Goal: Task Accomplishment & Management: Manage account settings

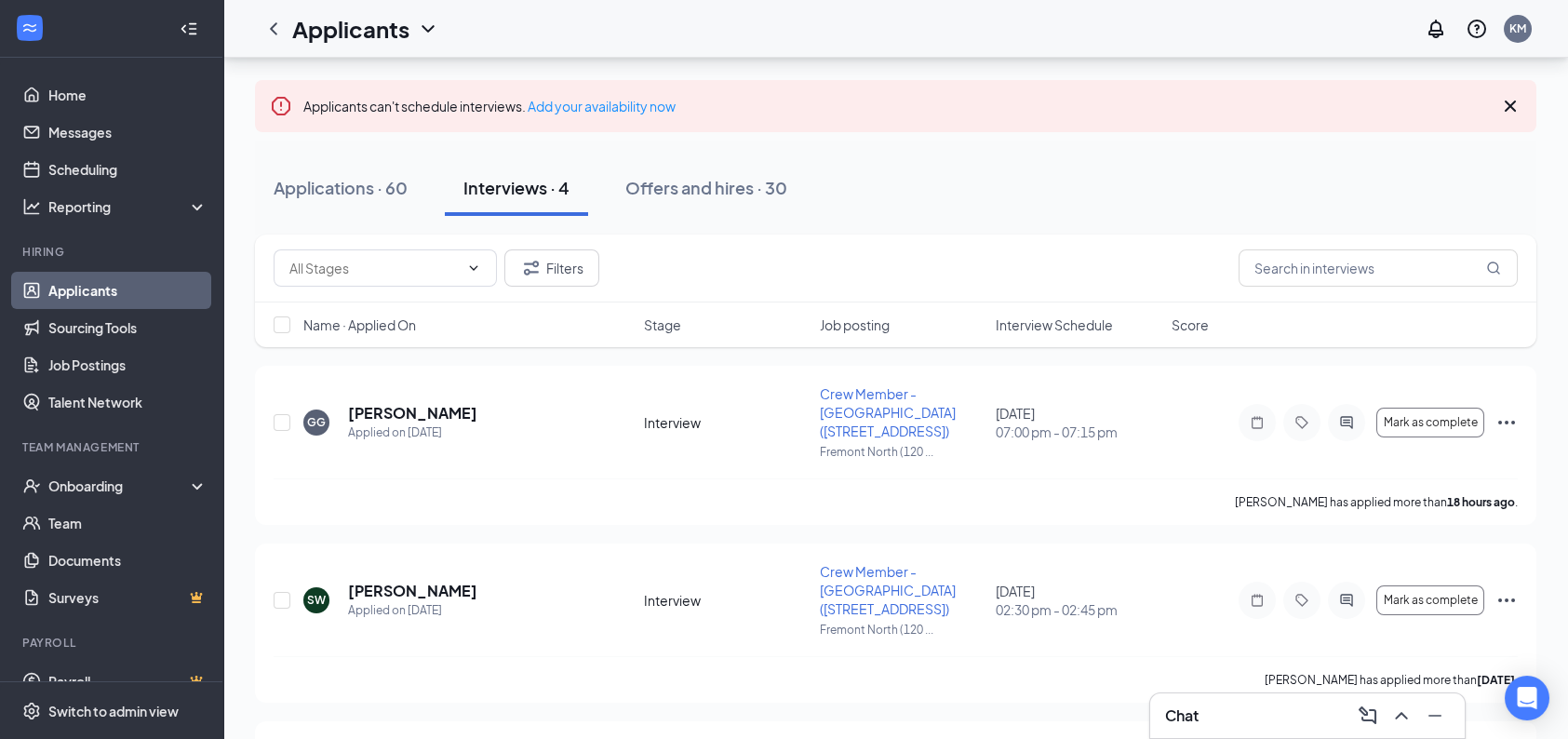
scroll to position [83, 0]
click at [681, 181] on div "Offers and hires · 30" at bounding box center [705, 188] width 162 height 24
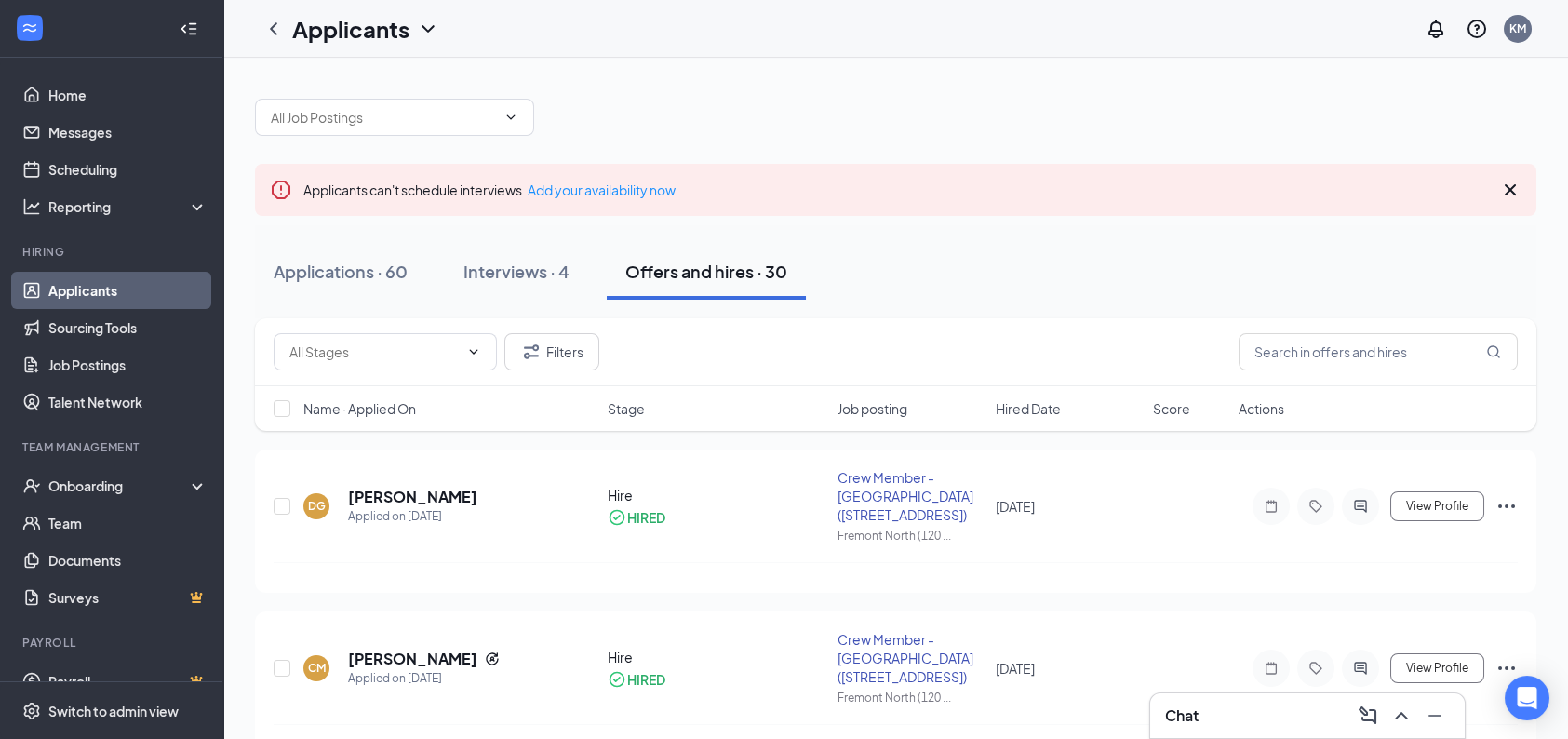
drag, startPoint x: 528, startPoint y: 271, endPoint x: 633, endPoint y: 306, distance: 110.7
click at [528, 271] on div "Interviews · 4" at bounding box center [516, 271] width 106 height 24
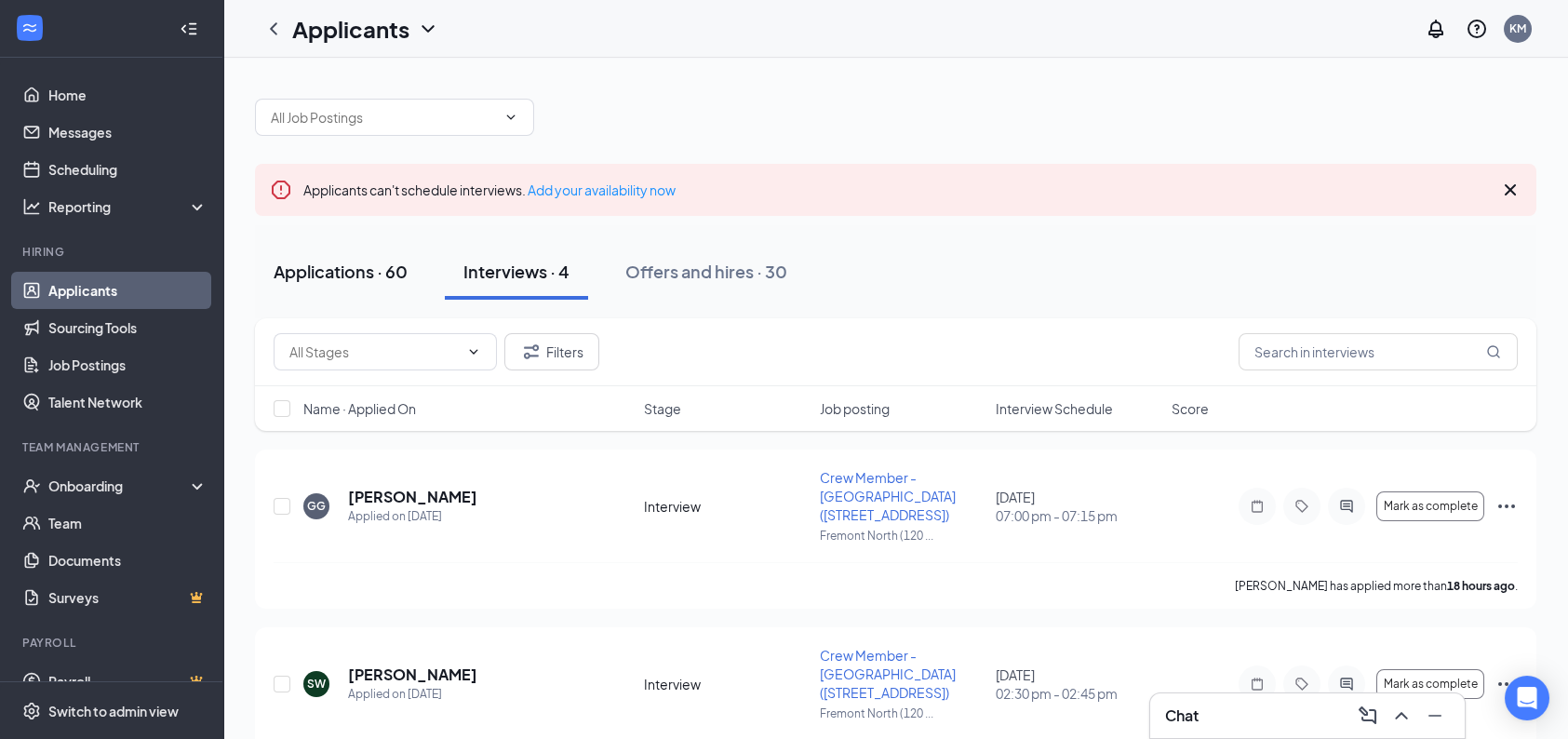
click at [366, 274] on div "Applications · 60" at bounding box center [341, 271] width 134 height 24
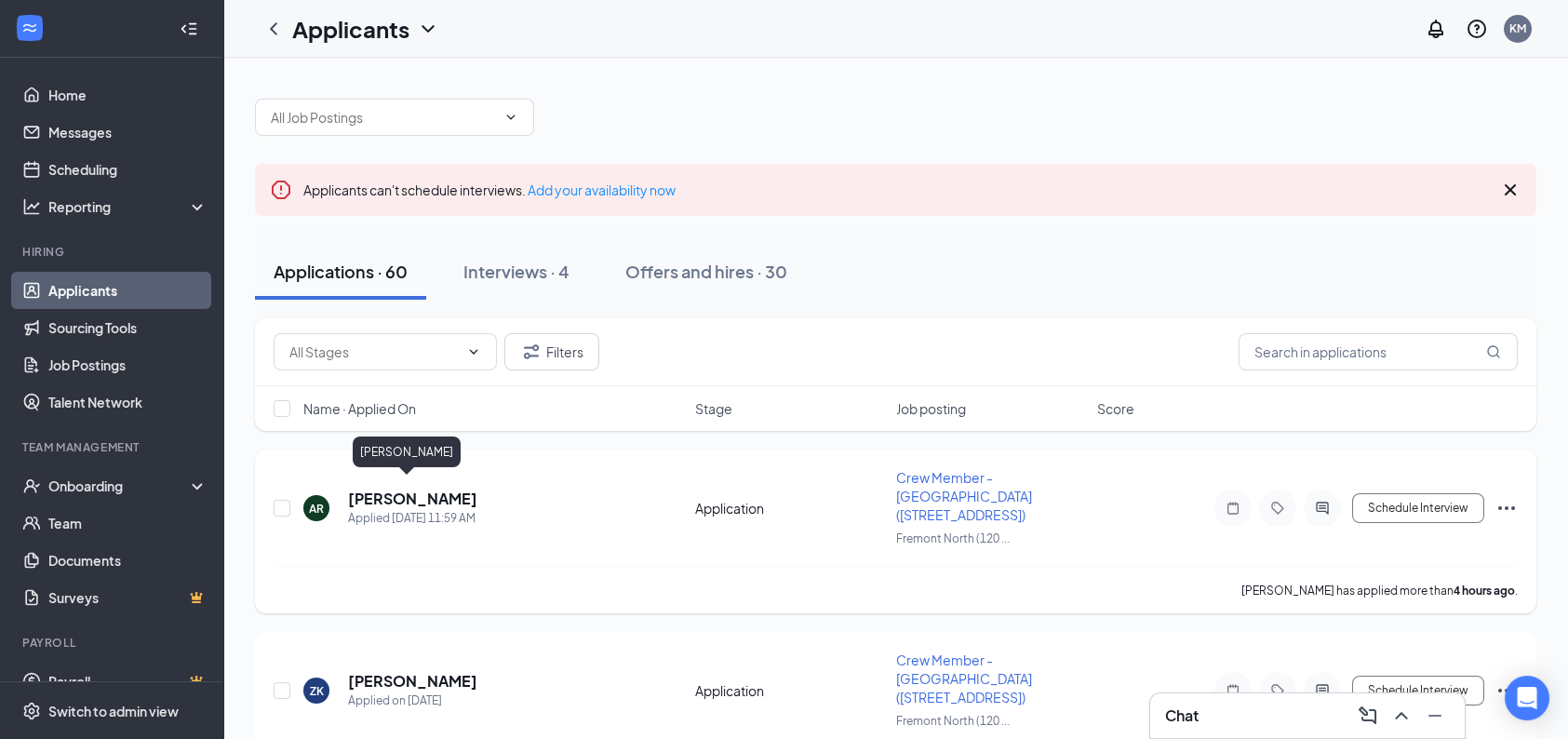
click at [411, 489] on h5 "[PERSON_NAME]" at bounding box center [413, 499] width 130 height 21
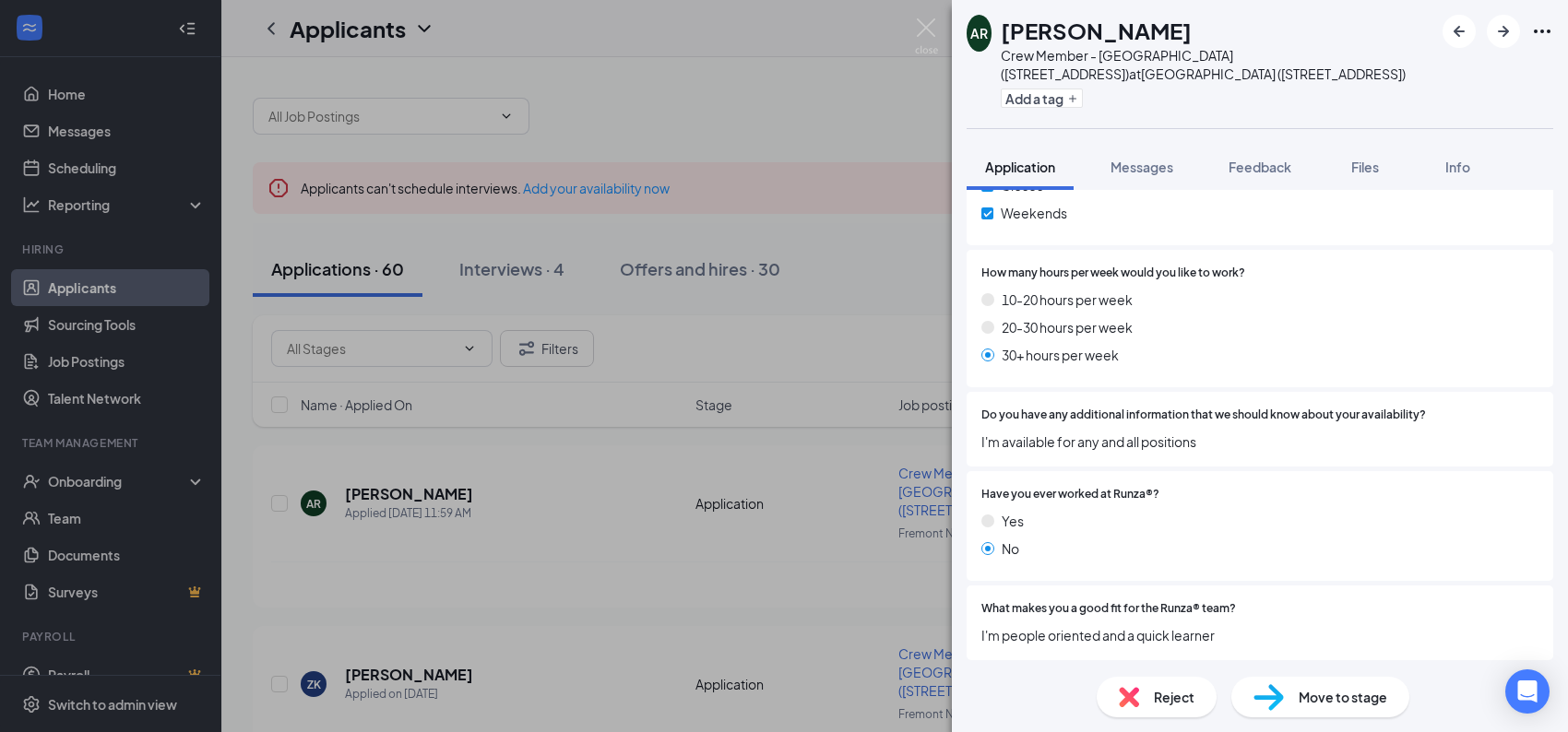
scroll to position [966, 0]
click at [1178, 698] on span "Reject" at bounding box center [1174, 697] width 40 height 21
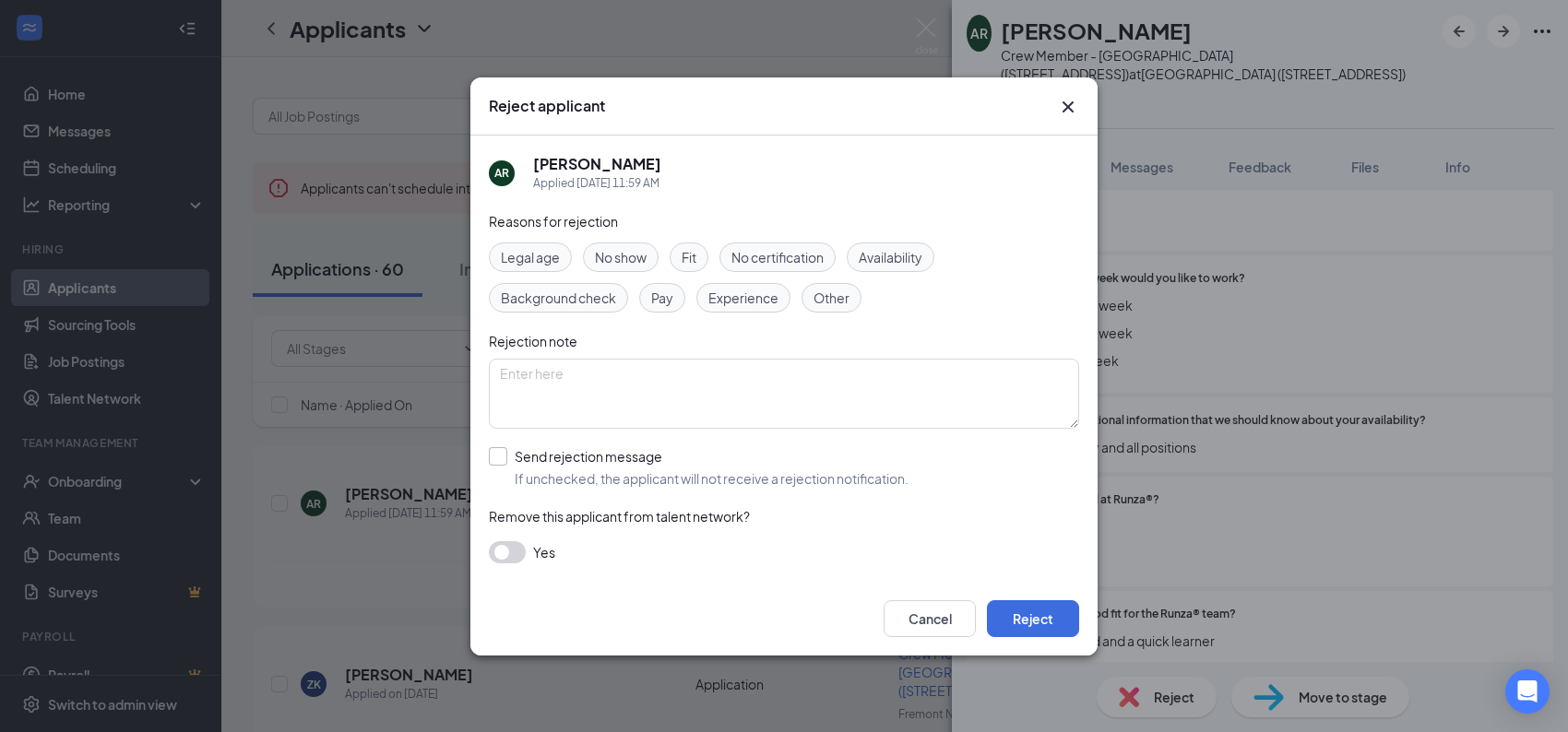
click at [492, 458] on input "Send rejection message If unchecked, the applicant will not receive a rejection…" at bounding box center [699, 467] width 420 height 40
checkbox input "true"
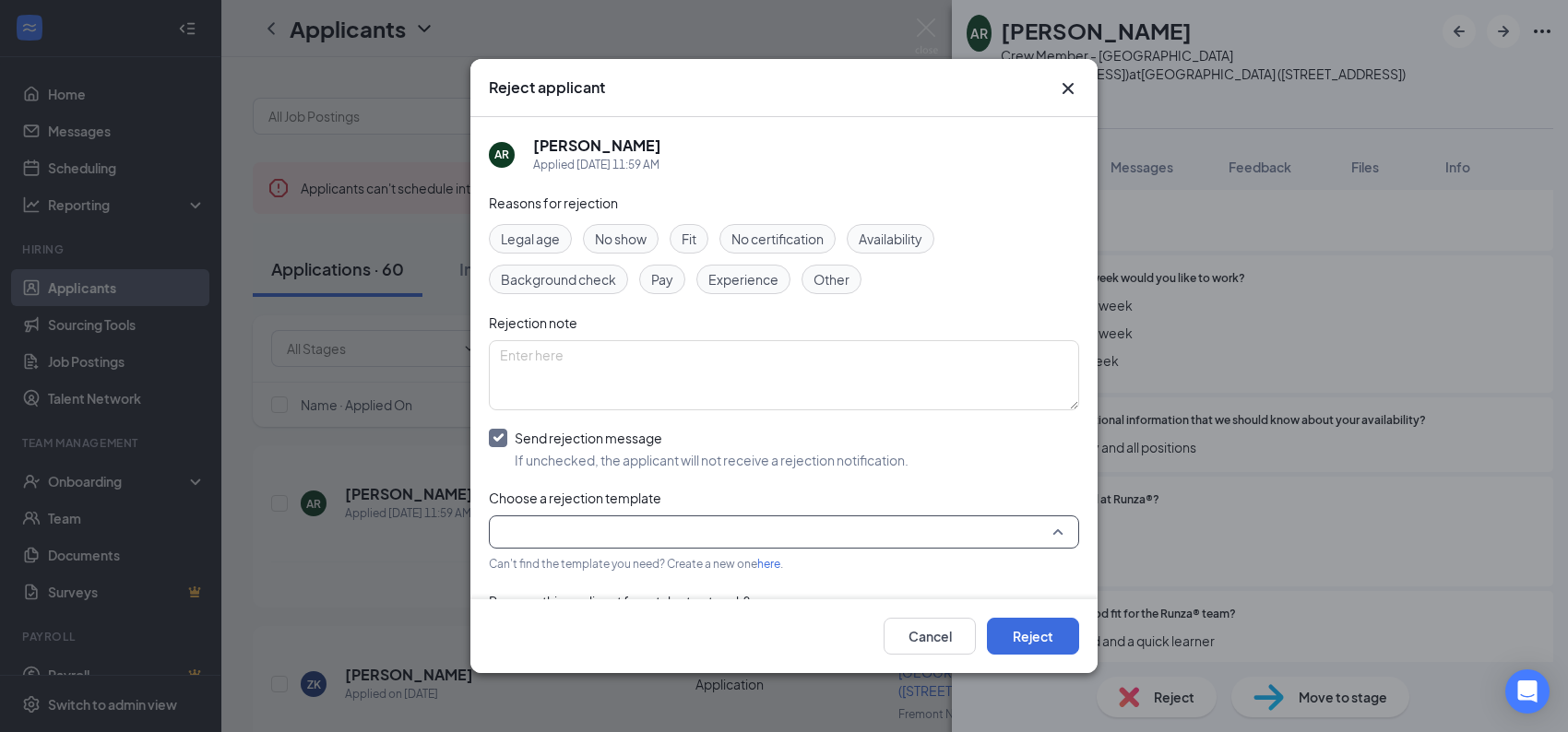
click at [540, 517] on input "search" at bounding box center [778, 531] width 556 height 31
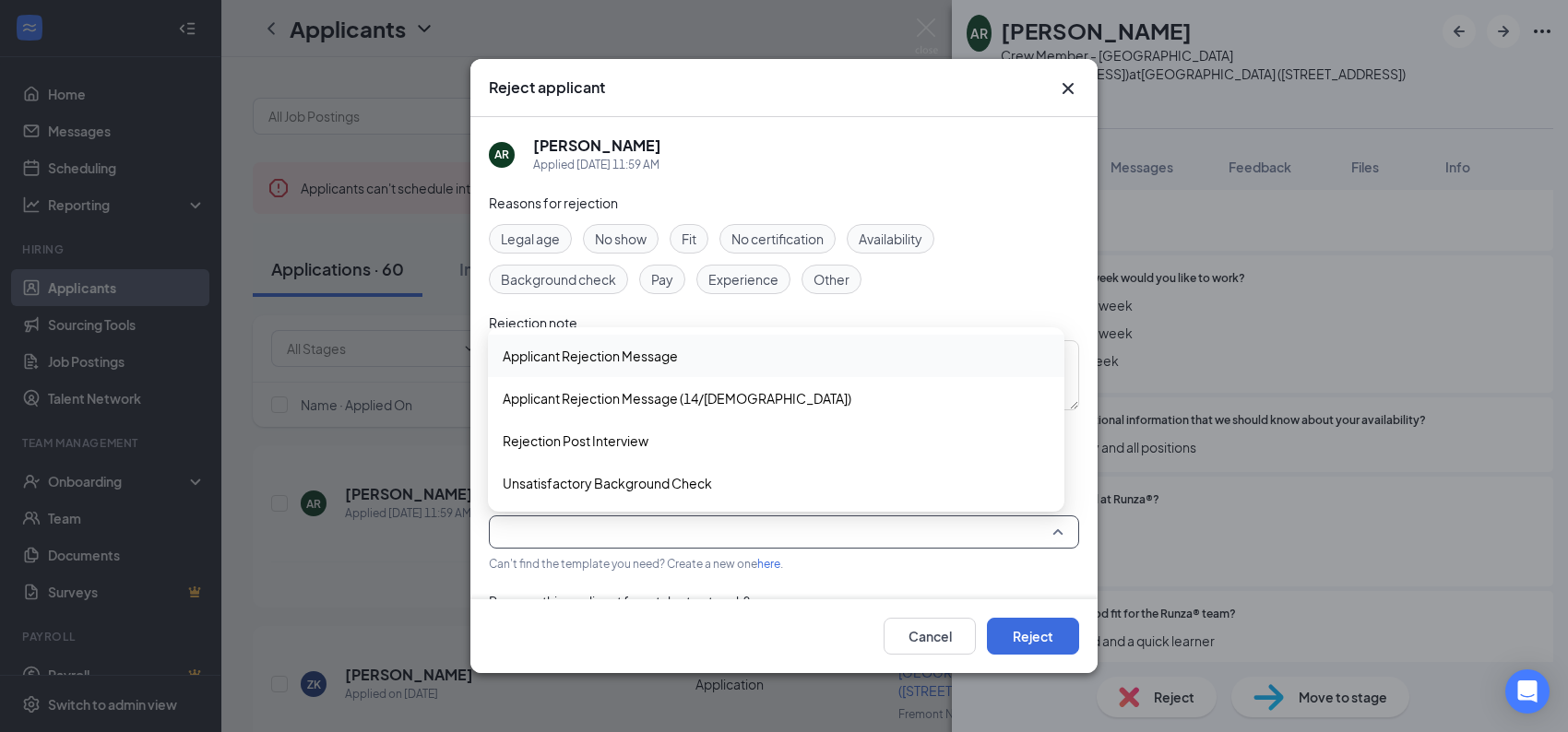
click at [539, 352] on span "Applicant Rejection Message" at bounding box center [591, 356] width 176 height 21
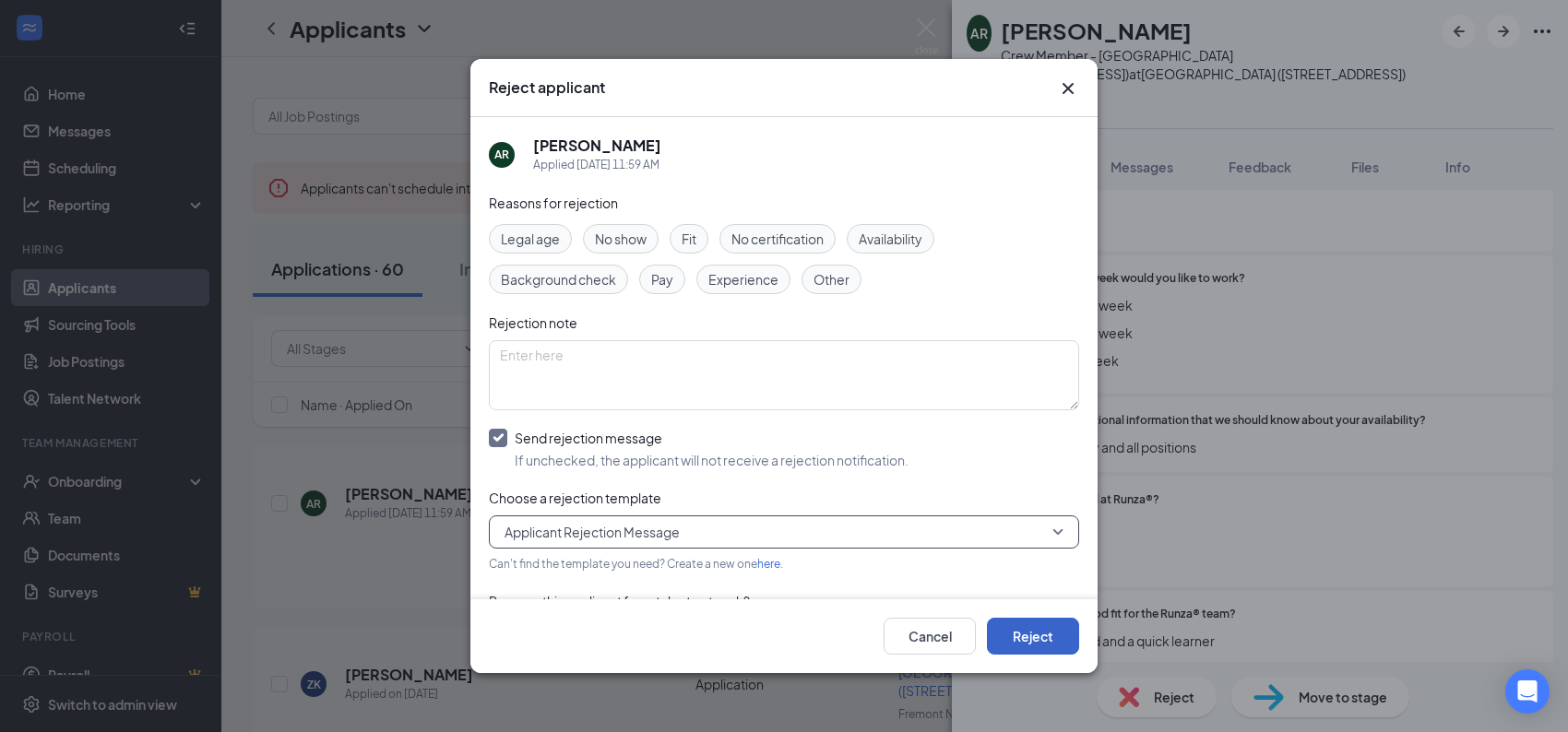
click at [1018, 634] on button "Reject" at bounding box center [1033, 635] width 92 height 37
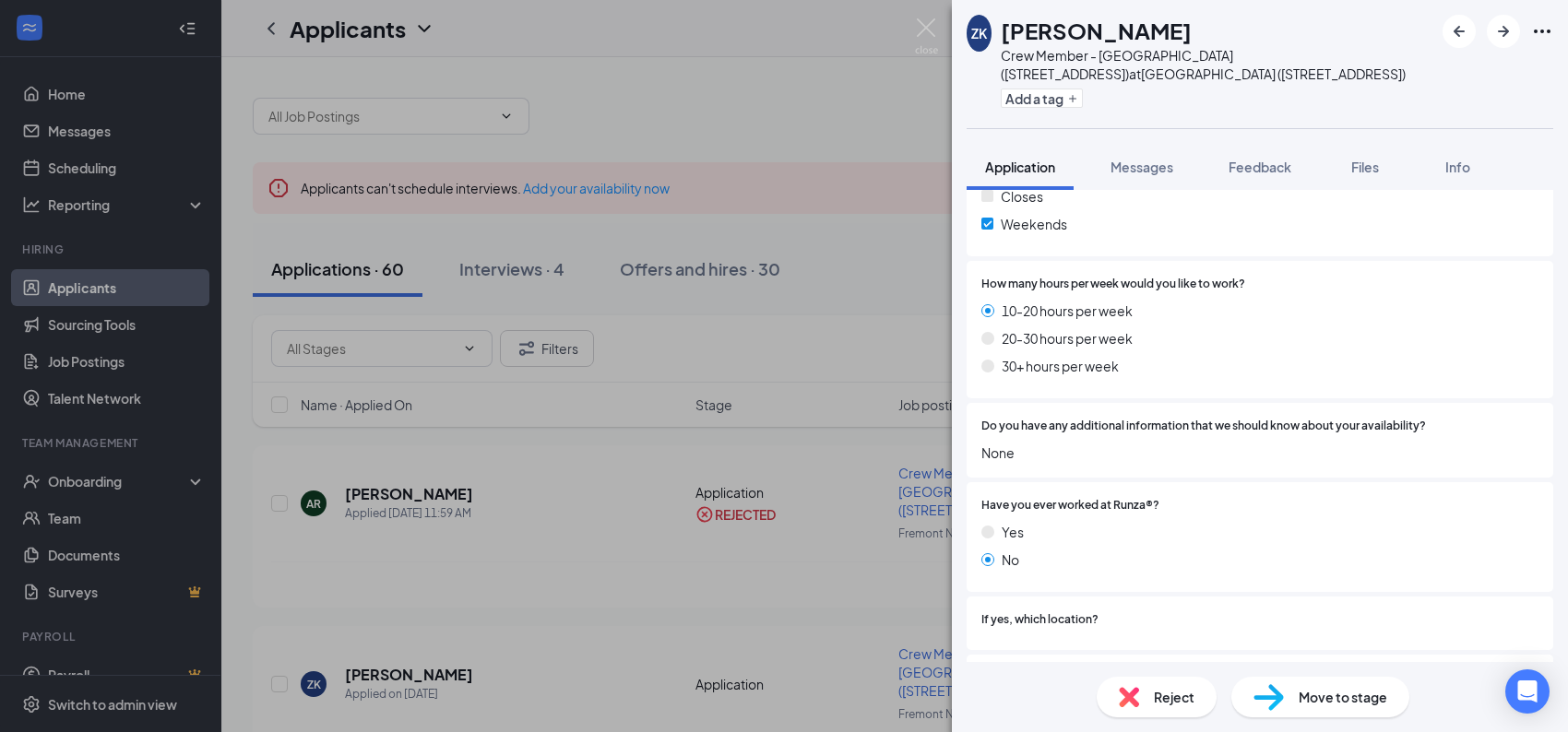
scroll to position [1191, 0]
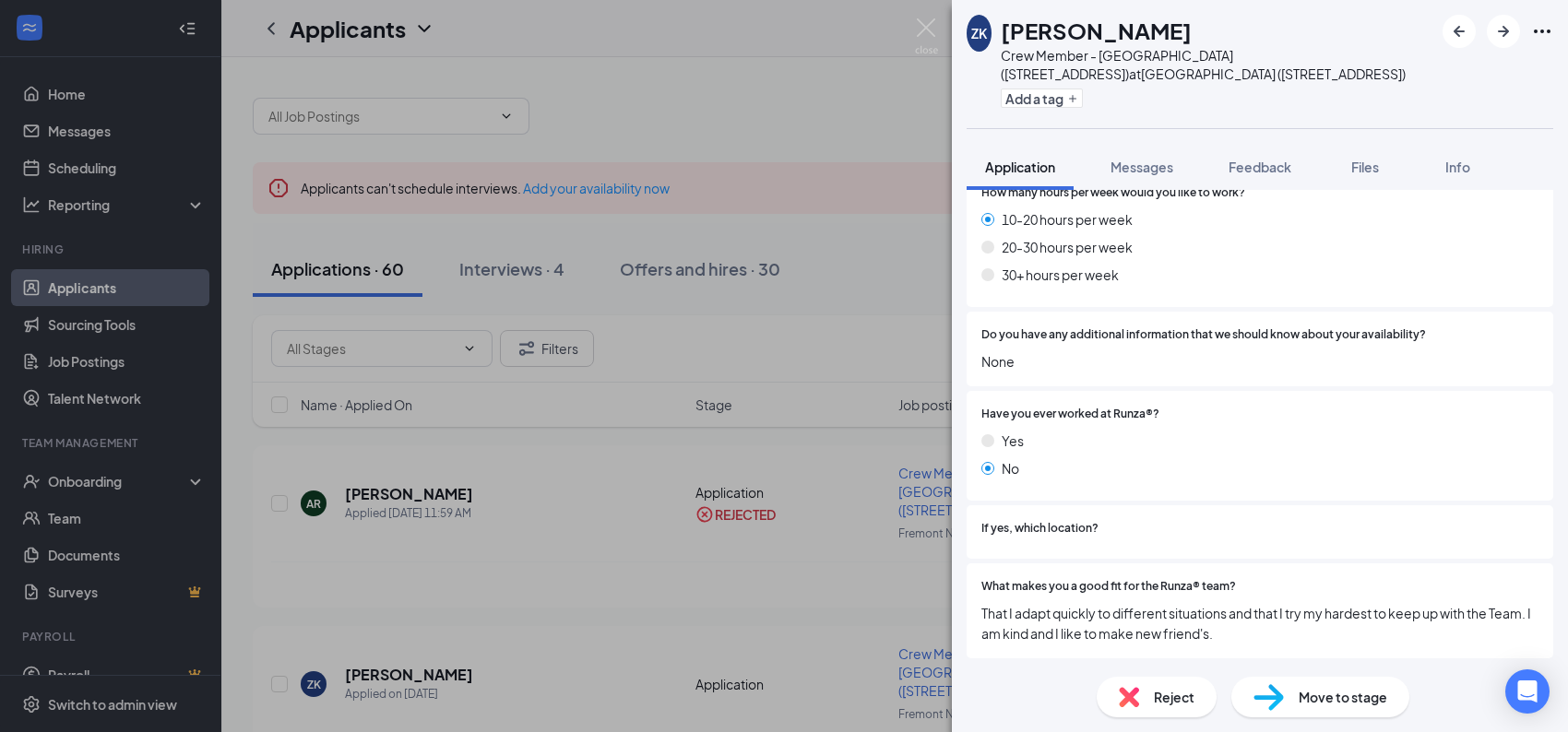
click at [1156, 694] on span "Reject" at bounding box center [1174, 697] width 40 height 21
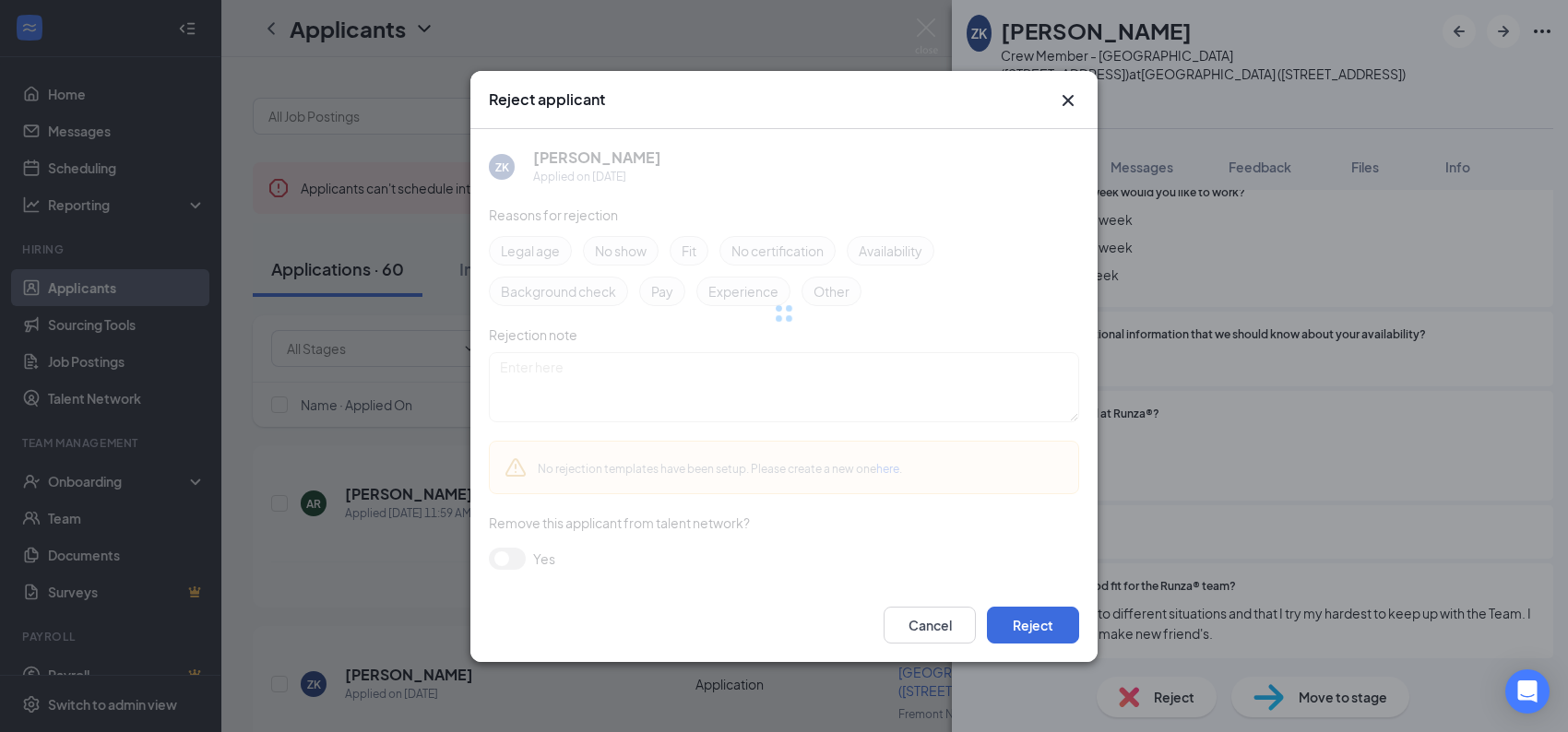
scroll to position [1183, 0]
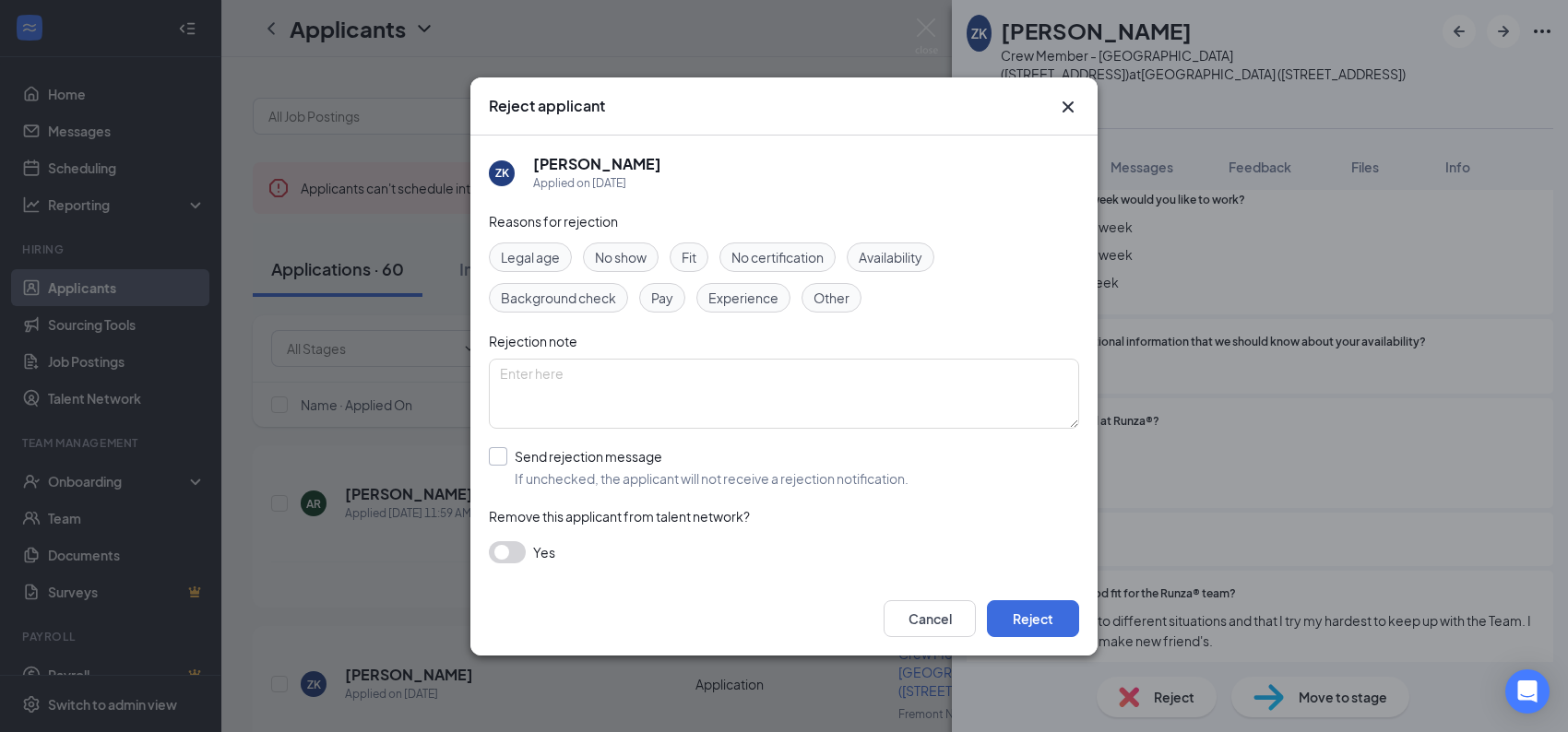
click at [500, 452] on input "Send rejection message If unchecked, the applicant will not receive a rejection…" at bounding box center [699, 467] width 420 height 40
checkbox input "true"
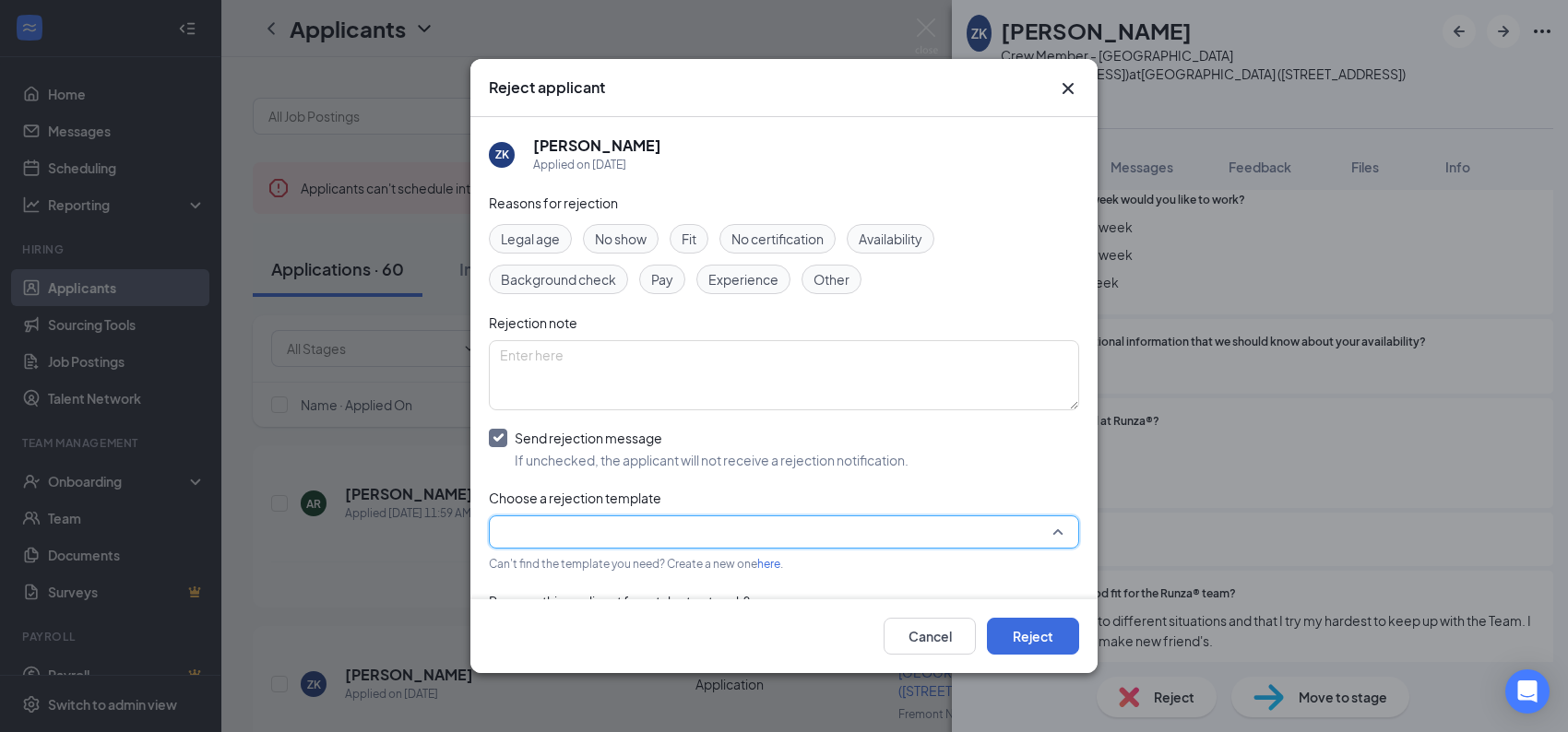
click at [589, 531] on input "search" at bounding box center [778, 531] width 556 height 31
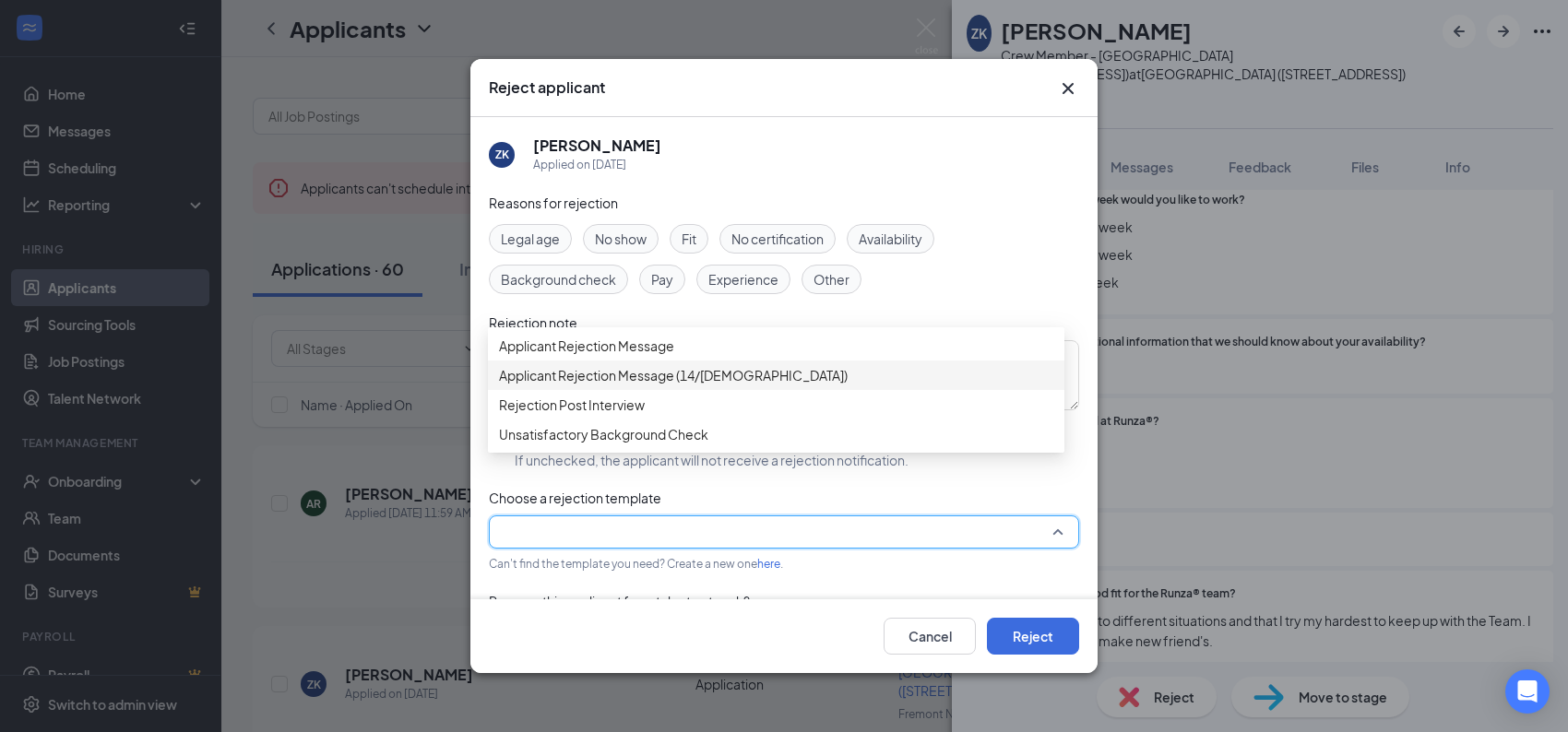
click at [653, 386] on span "Applicant Rejection Message (14/[DEMOGRAPHIC_DATA])" at bounding box center [673, 375] width 348 height 21
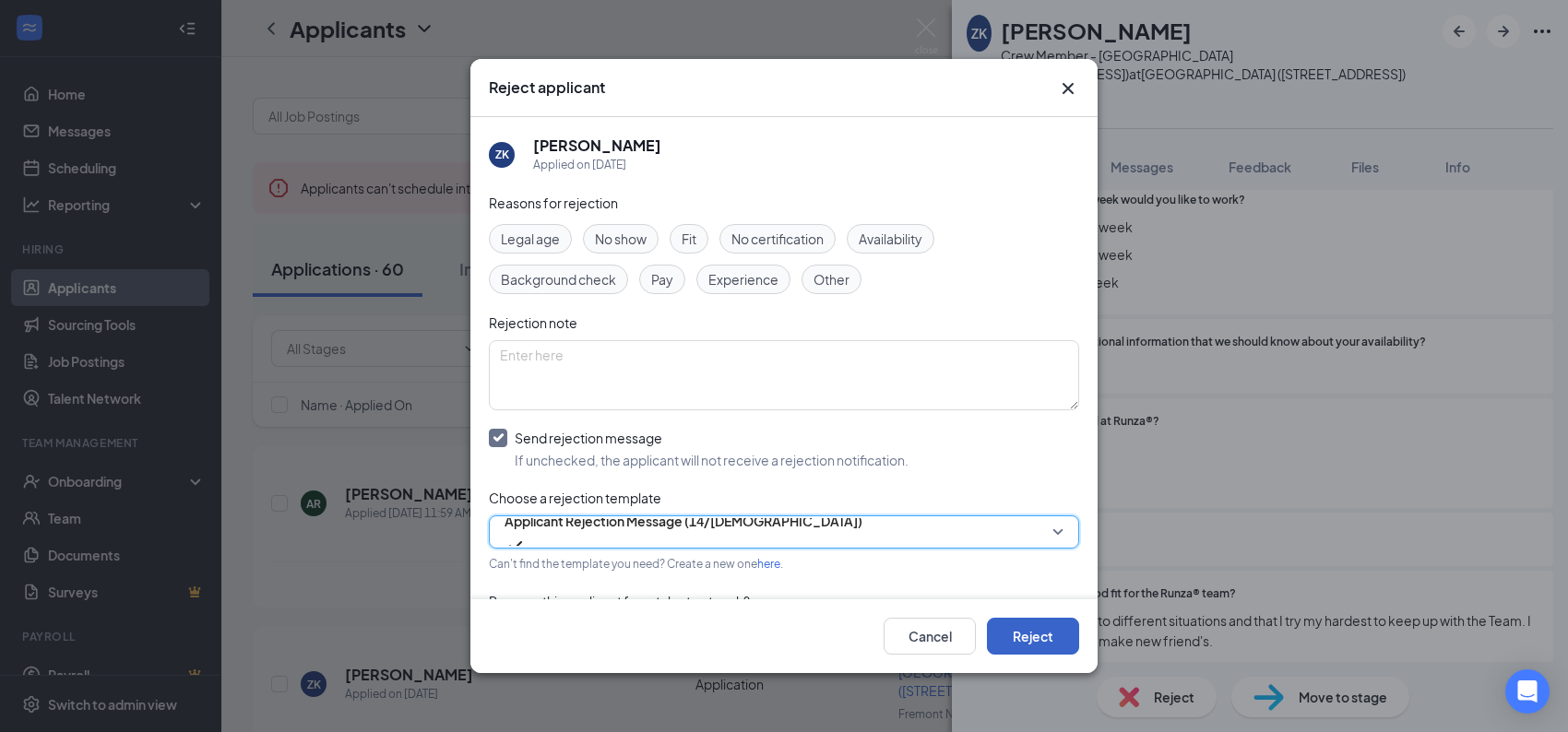
click at [1052, 640] on button "Reject" at bounding box center [1033, 635] width 92 height 37
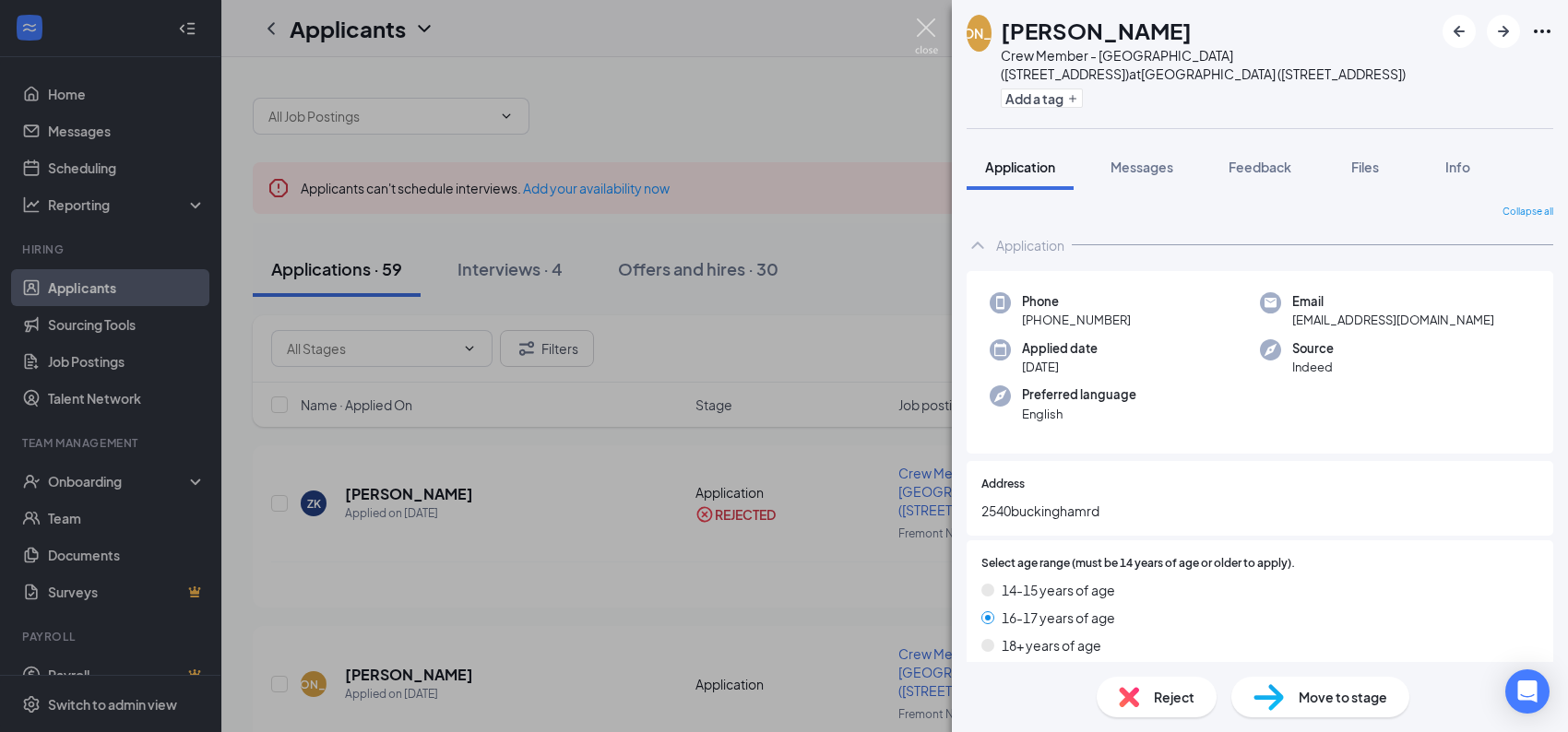
click at [924, 25] on img at bounding box center [927, 37] width 23 height 36
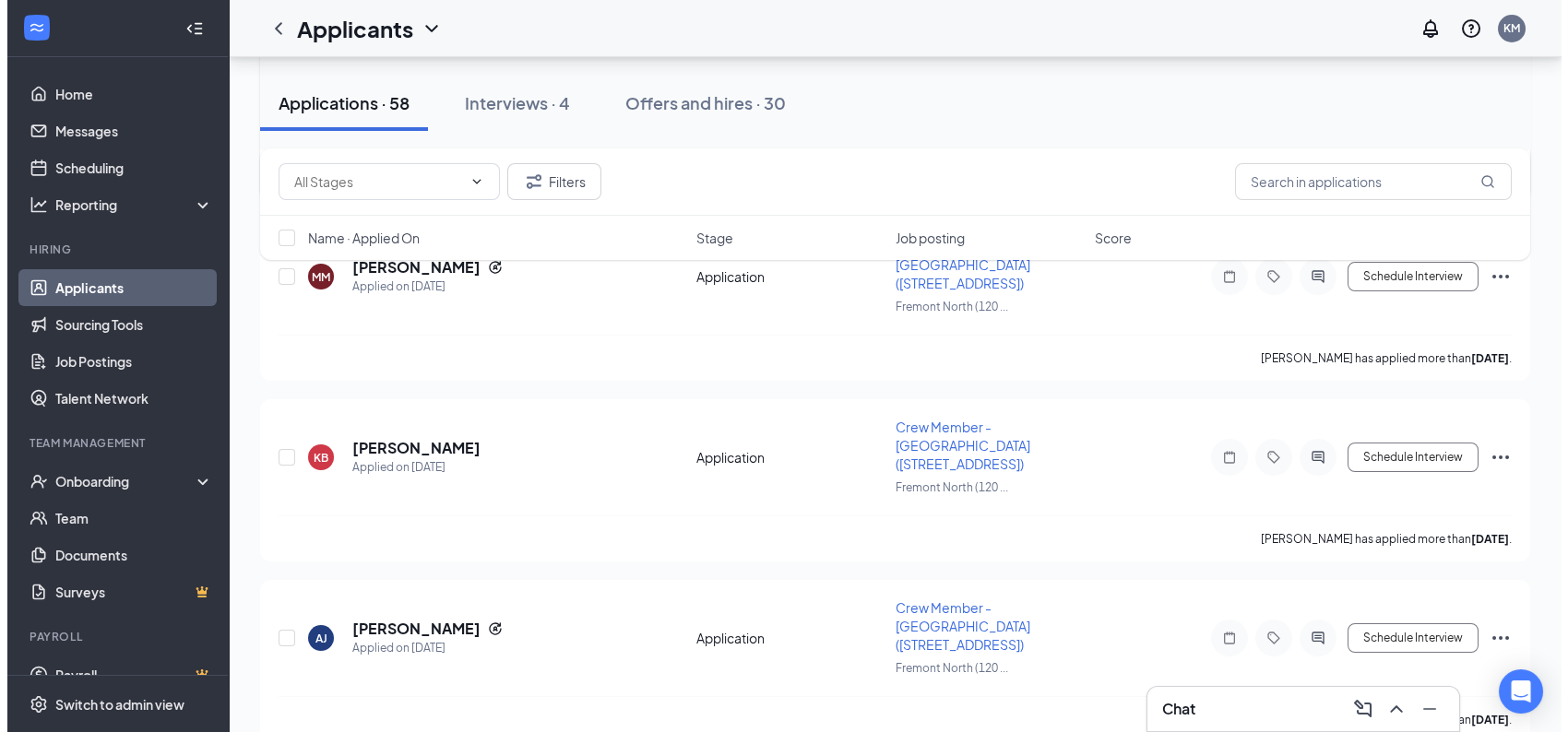
scroll to position [461, 0]
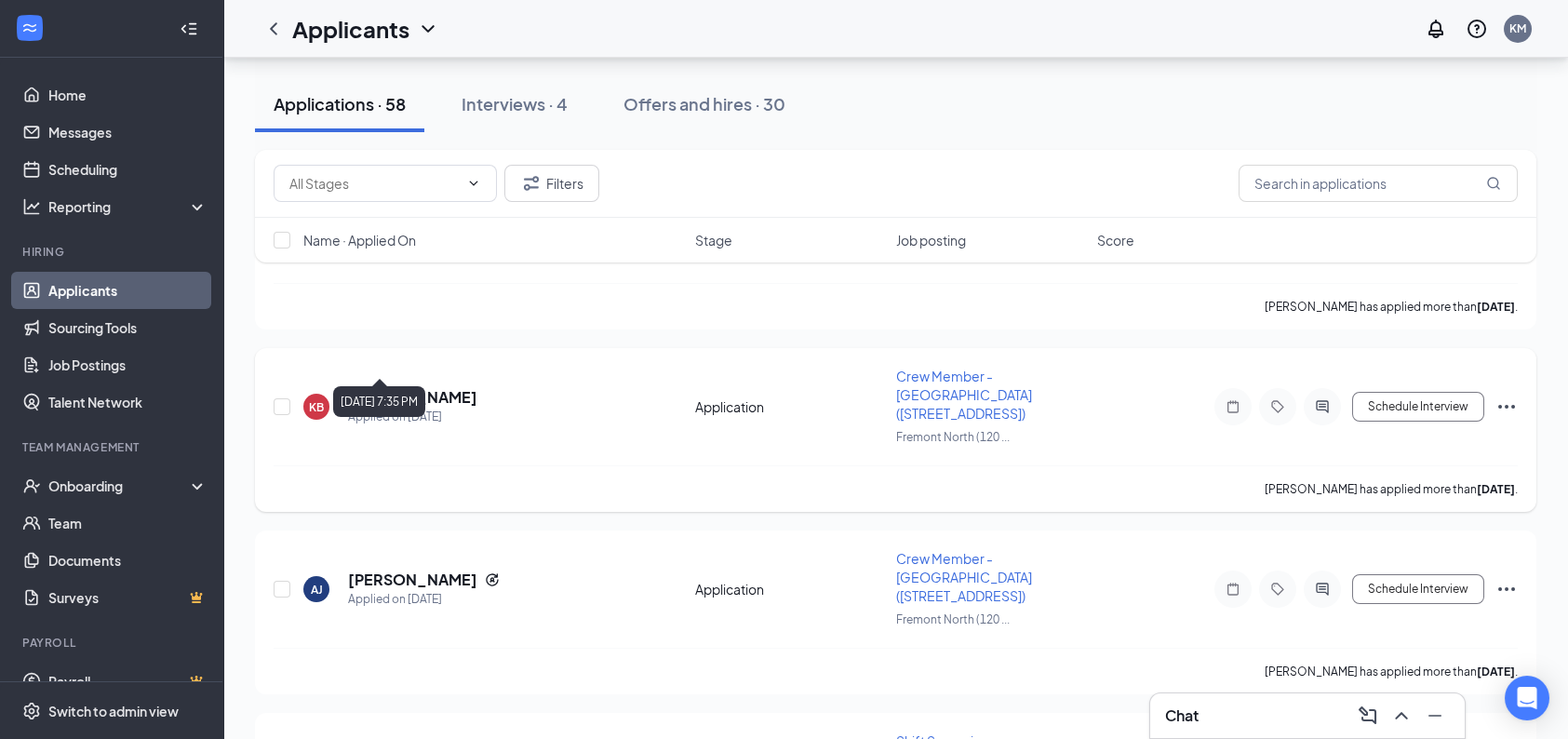
click at [408, 388] on h5 "[PERSON_NAME]" at bounding box center [413, 398] width 130 height 21
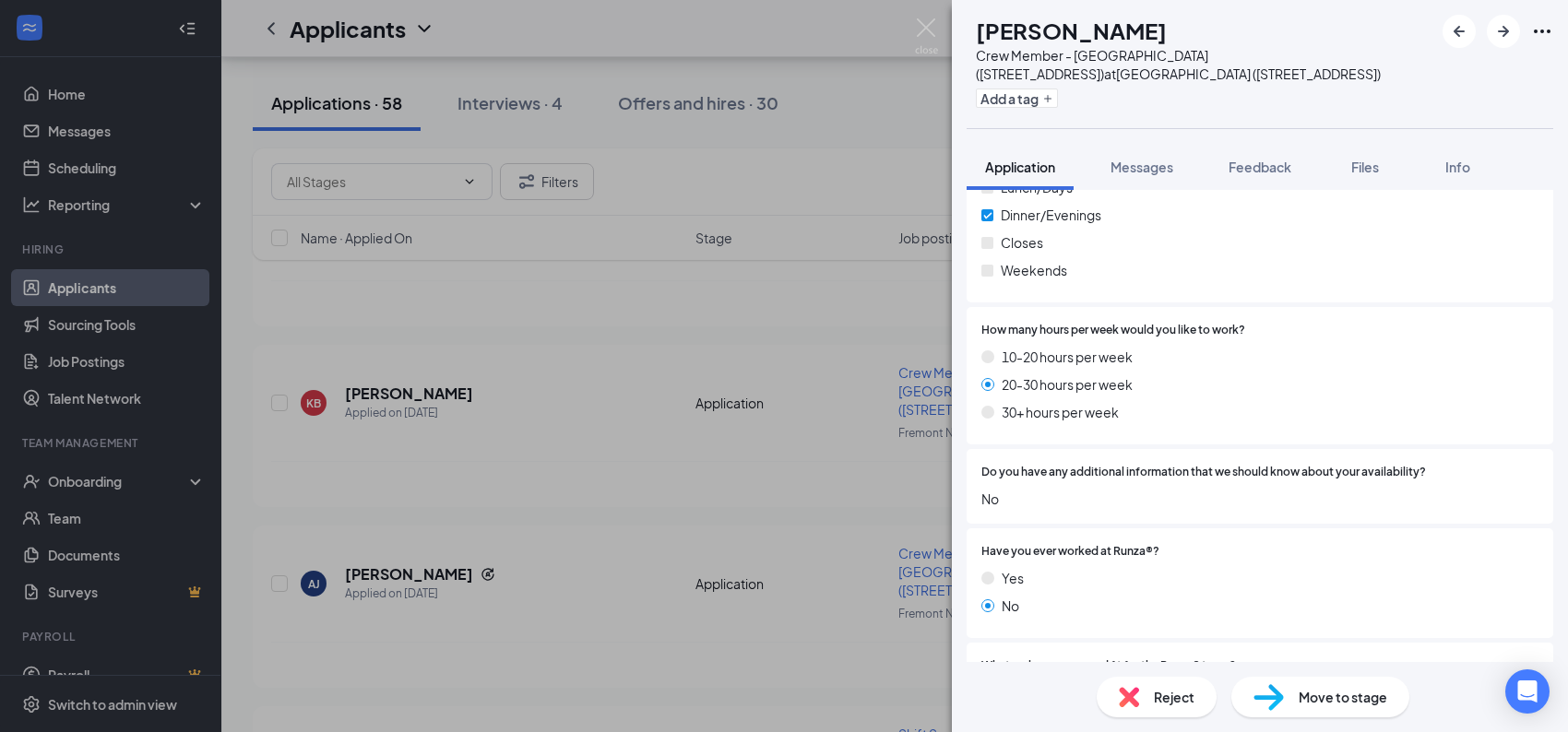
scroll to position [1073, 0]
